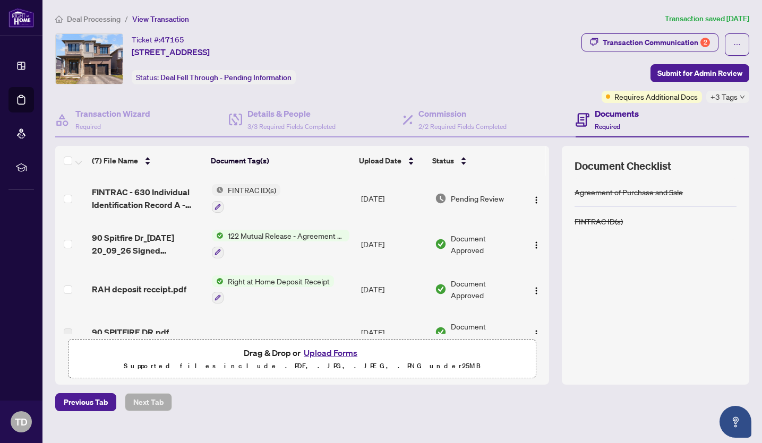
click at [284, 235] on span "122 Mutual Release - Agreement of Purchase and Sale" at bounding box center [287, 236] width 126 height 12
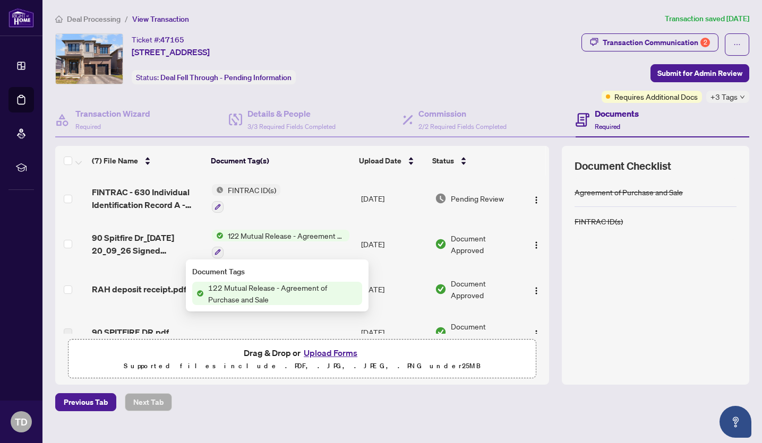
click at [275, 304] on span "122 Mutual Release - Agreement of Purchase and Sale" at bounding box center [283, 293] width 158 height 23
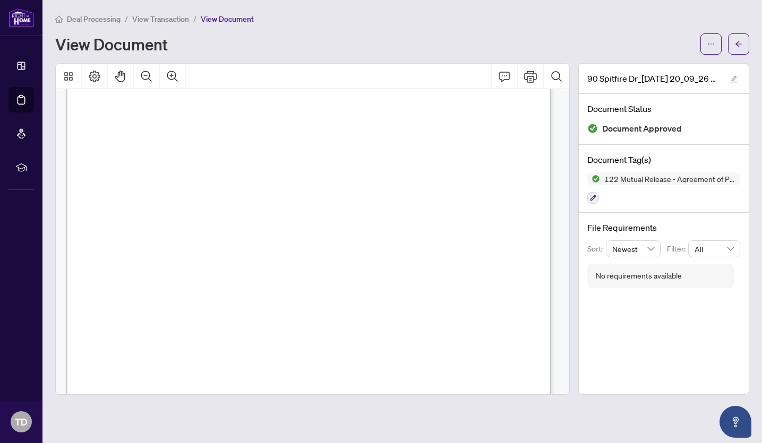
scroll to position [289, 0]
click at [709, 36] on span "button" at bounding box center [710, 44] width 7 height 17
click at [650, 71] on span "Download" at bounding box center [672, 67] width 81 height 12
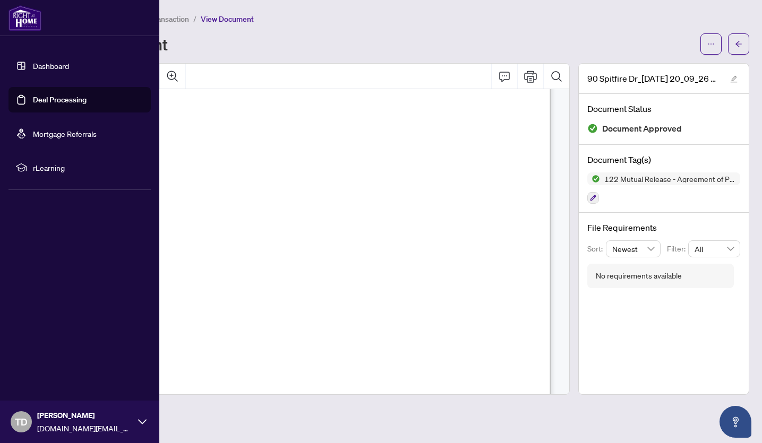
click at [49, 62] on link "Dashboard" at bounding box center [51, 66] width 36 height 10
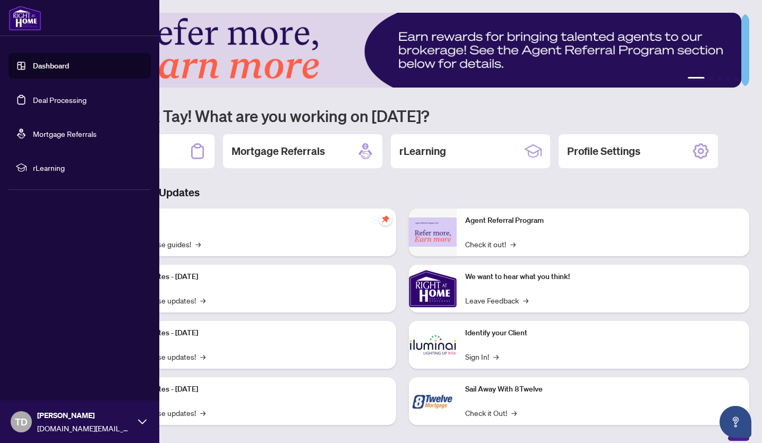
click at [33, 69] on link "Dashboard" at bounding box center [51, 66] width 36 height 10
click at [33, 67] on link "Dashboard" at bounding box center [51, 66] width 36 height 10
click at [52, 98] on link "Deal Processing" at bounding box center [60, 100] width 54 height 10
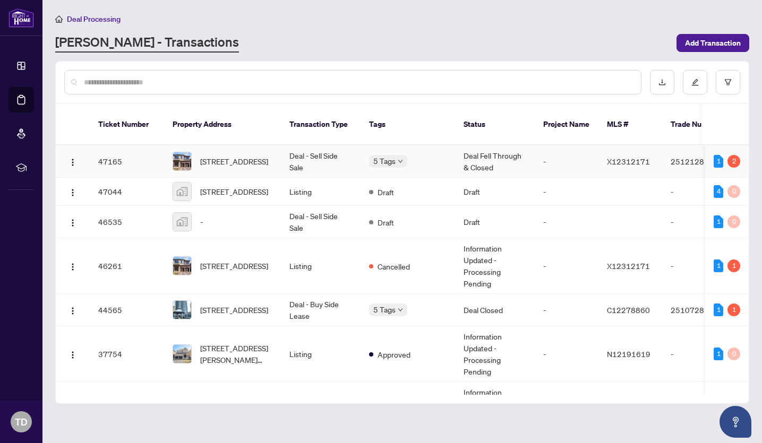
click at [502, 152] on td "Deal Fell Through & Closed" at bounding box center [495, 162] width 80 height 32
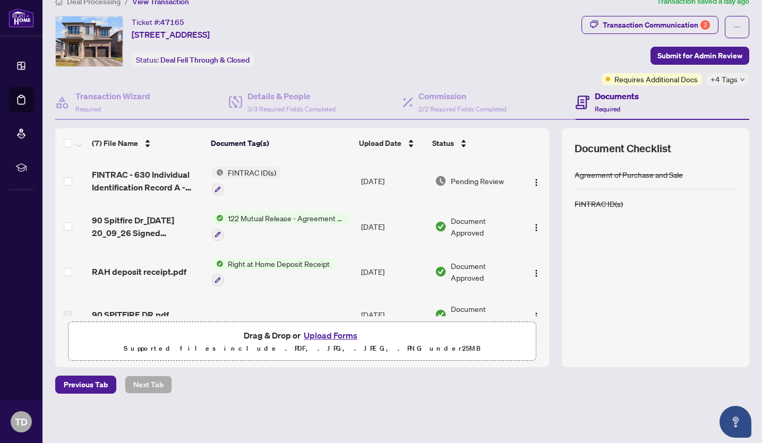
click at [339, 338] on button "Upload Forms" at bounding box center [331, 336] width 60 height 14
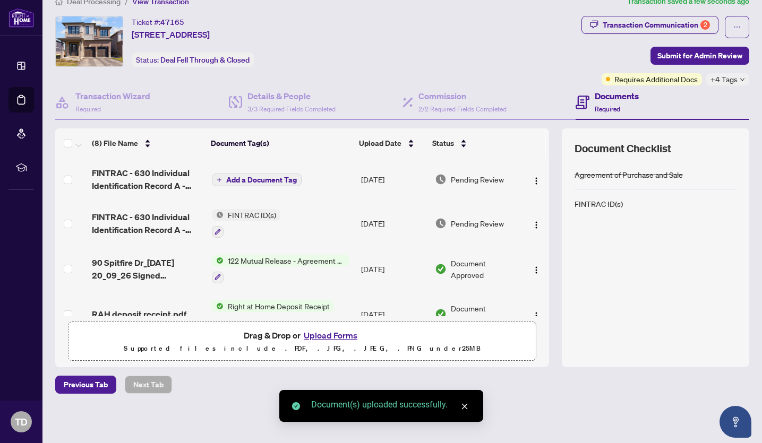
click at [244, 178] on span "Add a Document Tag" at bounding box center [261, 179] width 71 height 7
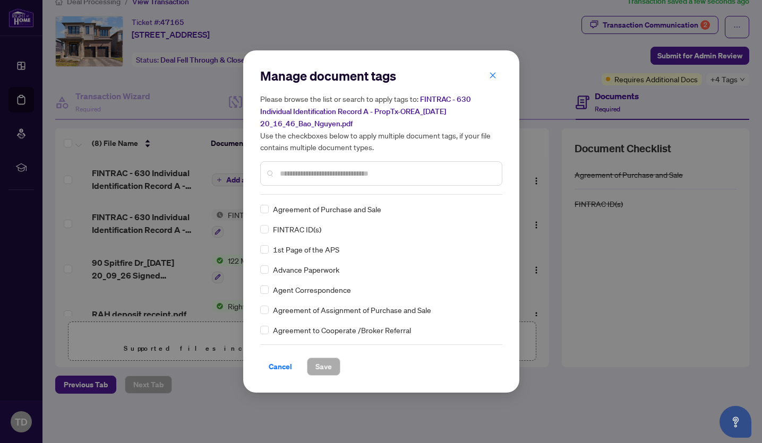
click at [344, 194] on div "Manage document tags Please browse the list or search to apply tags to: FINTRAC…" at bounding box center [381, 130] width 242 height 127
click at [287, 234] on span "FINTRAC ID(s)" at bounding box center [297, 230] width 48 height 12
click at [330, 365] on span "Save" at bounding box center [323, 366] width 16 height 17
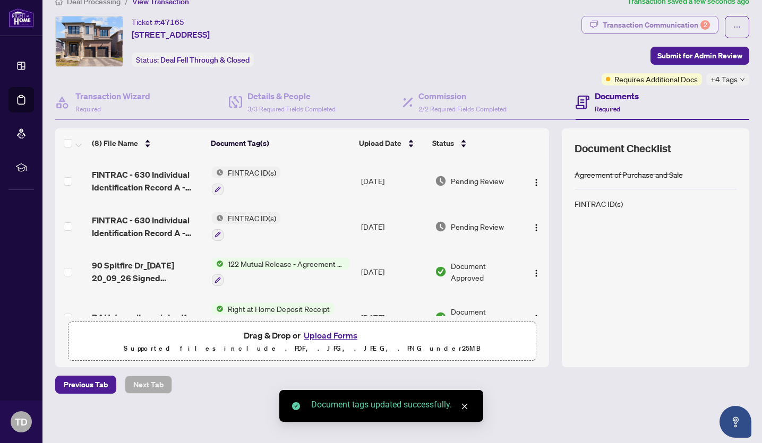
click at [687, 19] on div "Transaction Communication 2" at bounding box center [656, 24] width 107 height 17
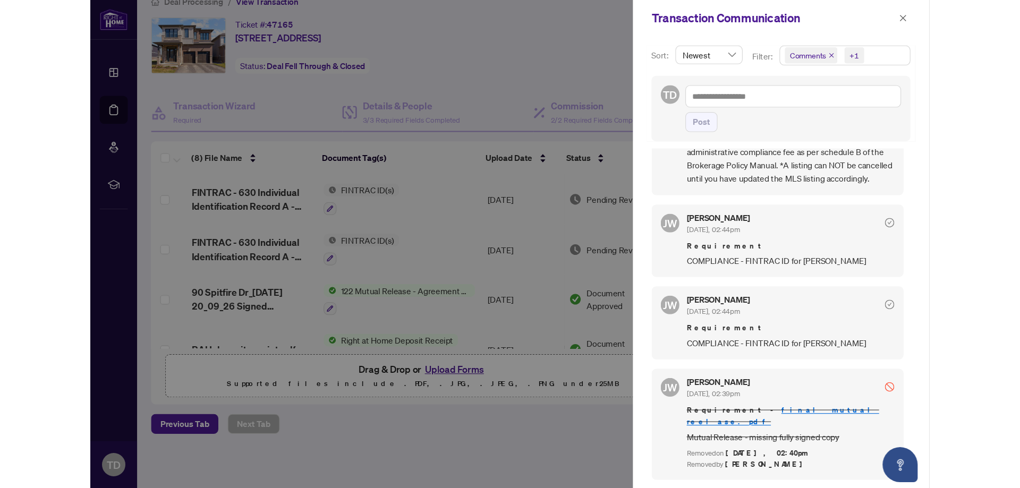
scroll to position [425, 0]
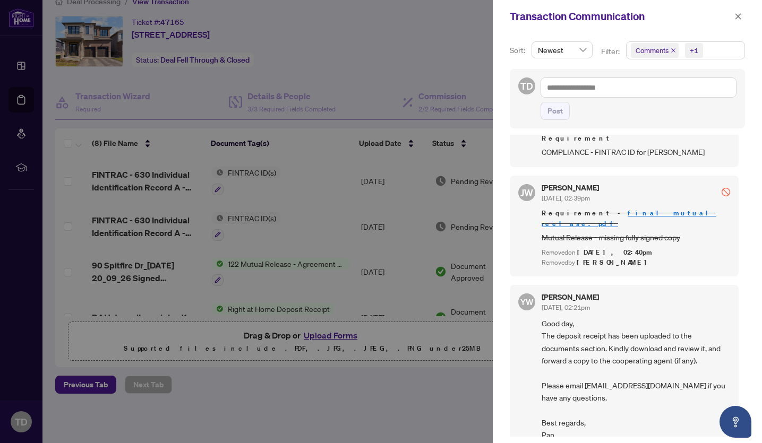
click at [365, 57] on div at bounding box center [381, 221] width 762 height 443
drag, startPoint x: 387, startPoint y: 73, endPoint x: 676, endPoint y: 49, distance: 289.9
click at [393, 72] on div at bounding box center [381, 221] width 762 height 443
click at [743, 16] on button "button" at bounding box center [738, 16] width 14 height 13
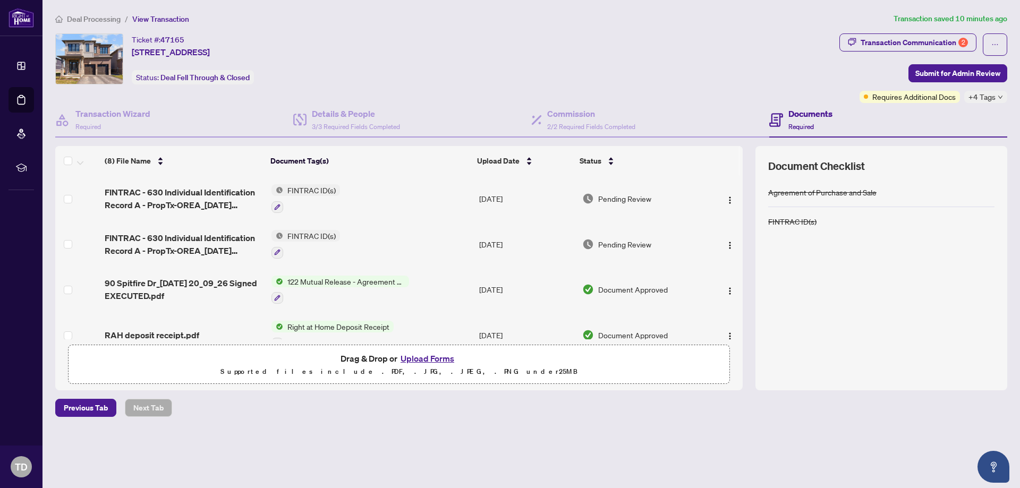
scroll to position [0, 0]
